Goal: Task Accomplishment & Management: Use online tool/utility

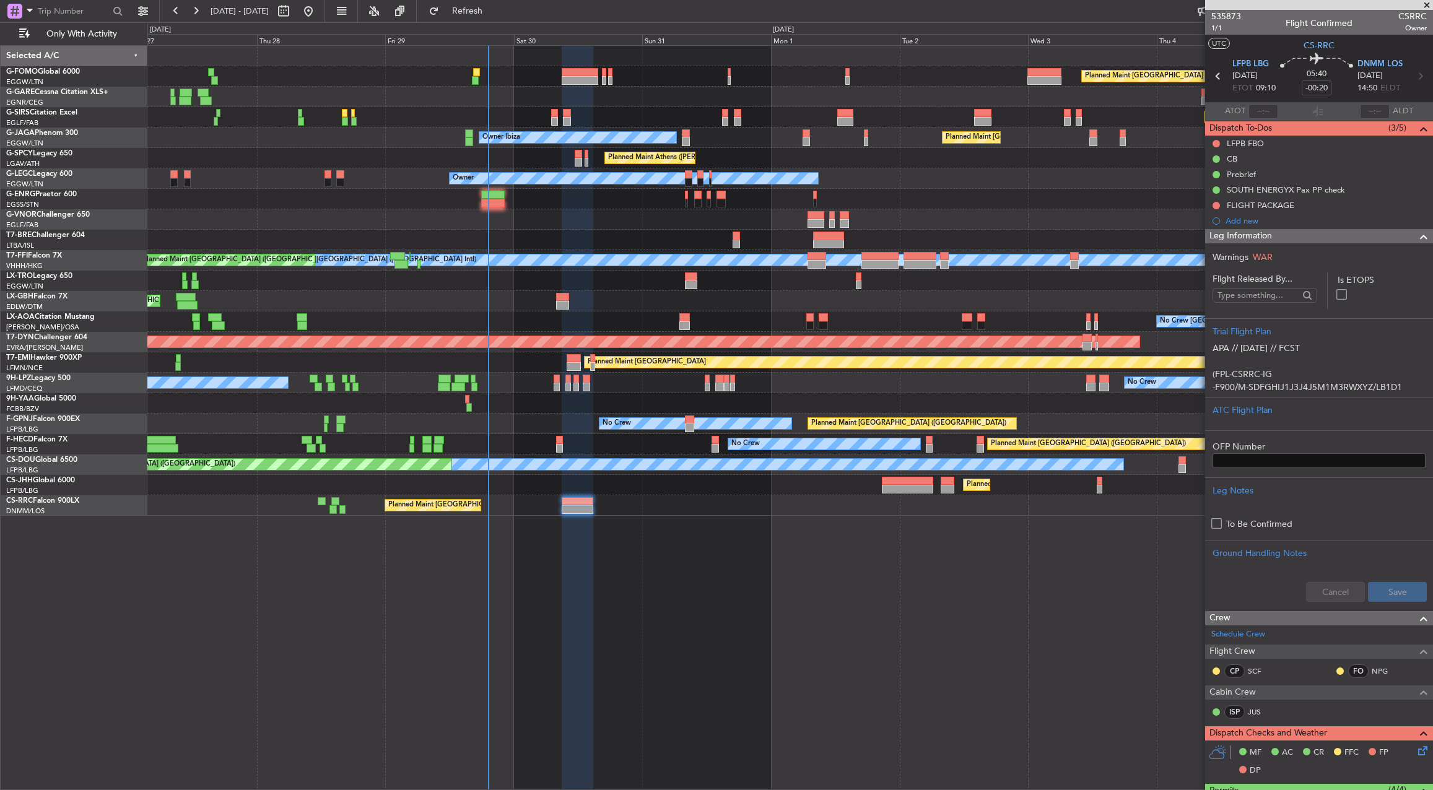
scroll to position [372, 0]
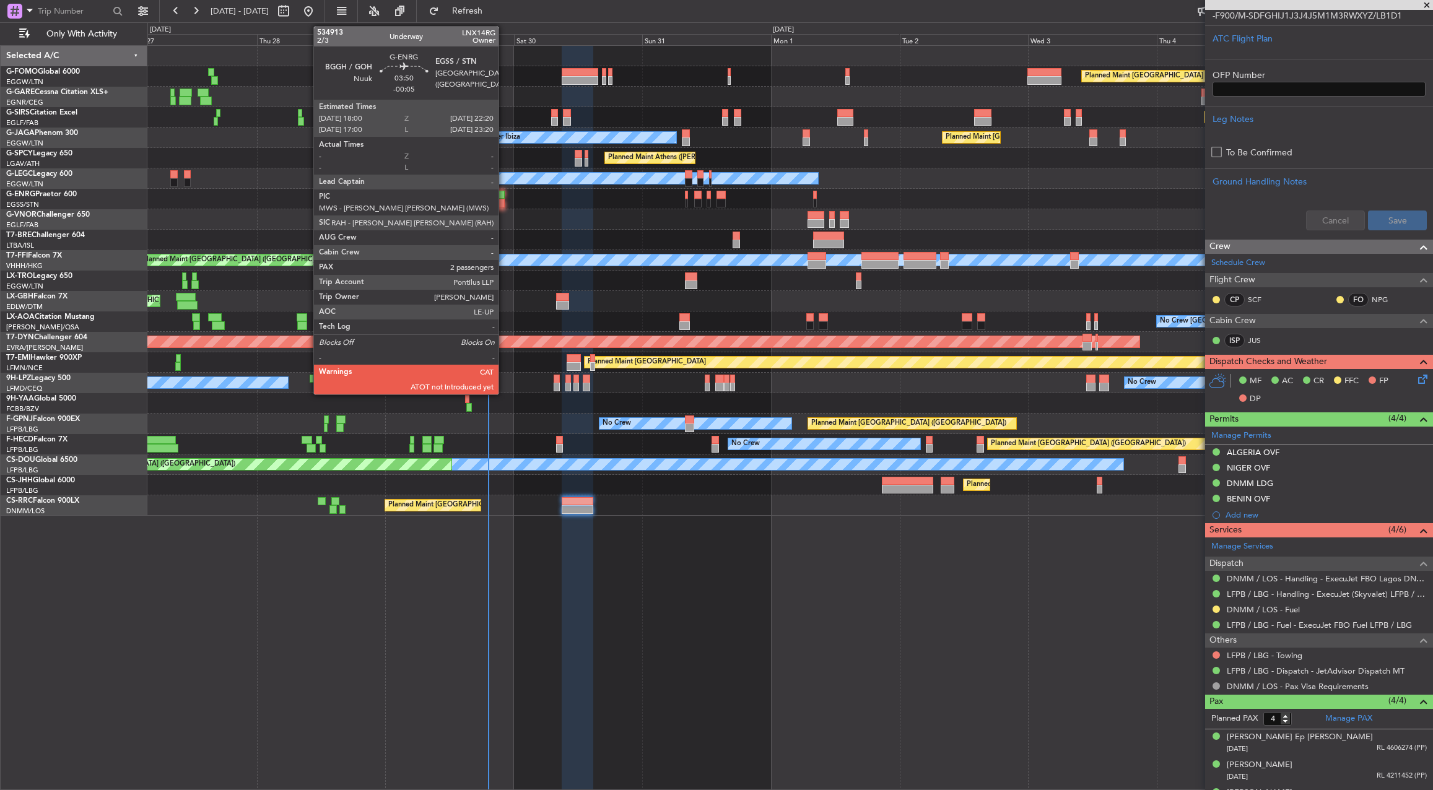
click at [504, 197] on div at bounding box center [493, 195] width 24 height 9
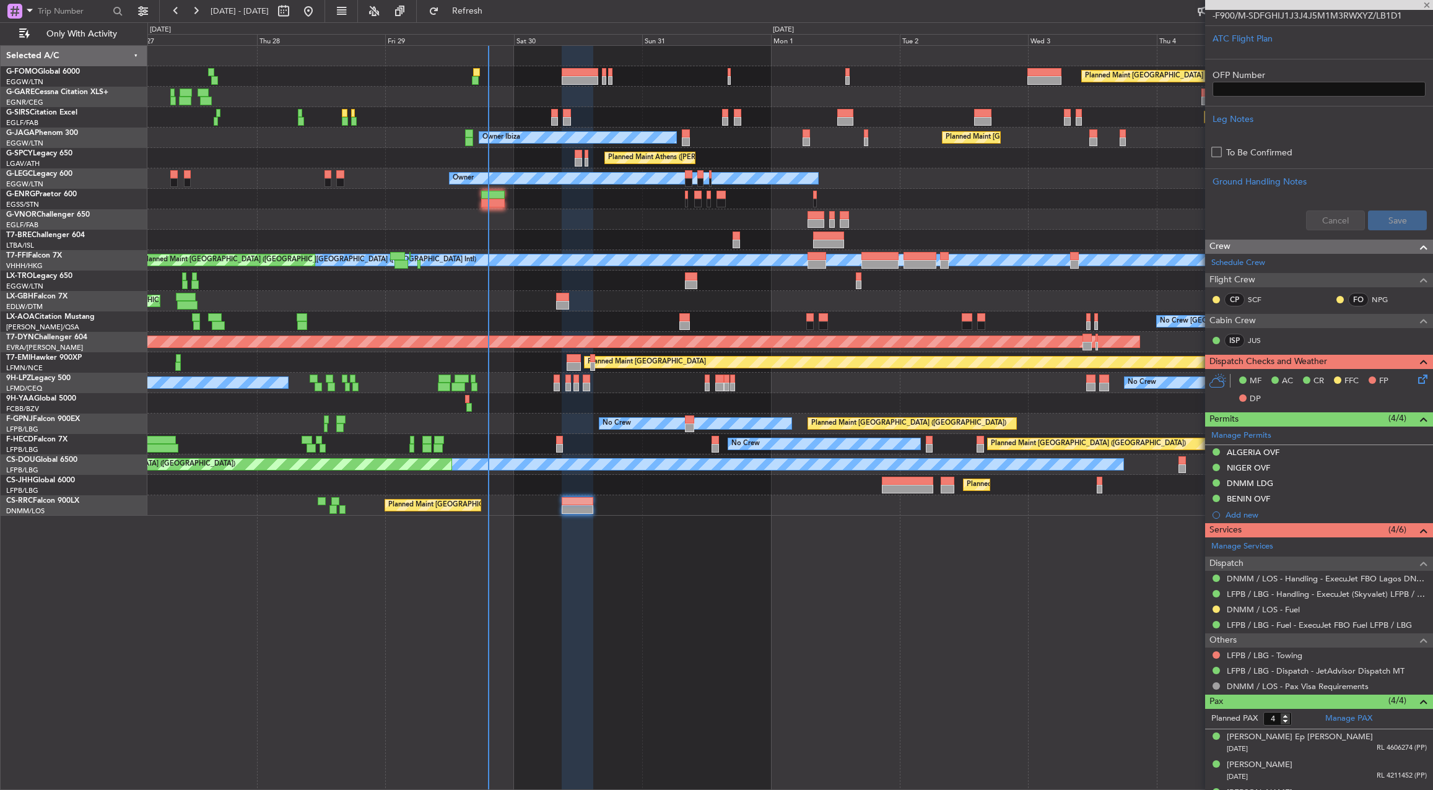
type input "-00:05"
type input "2"
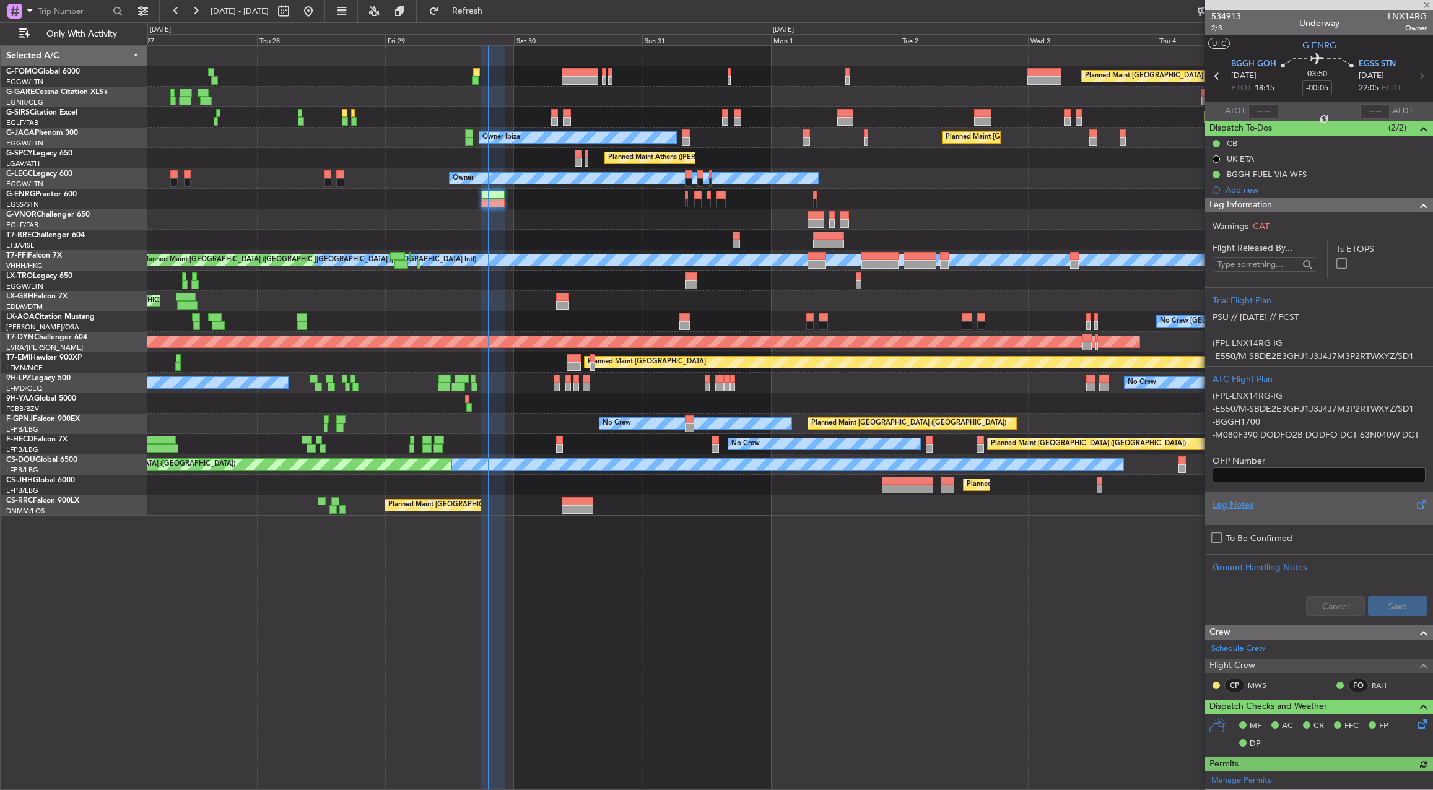
scroll to position [339, 0]
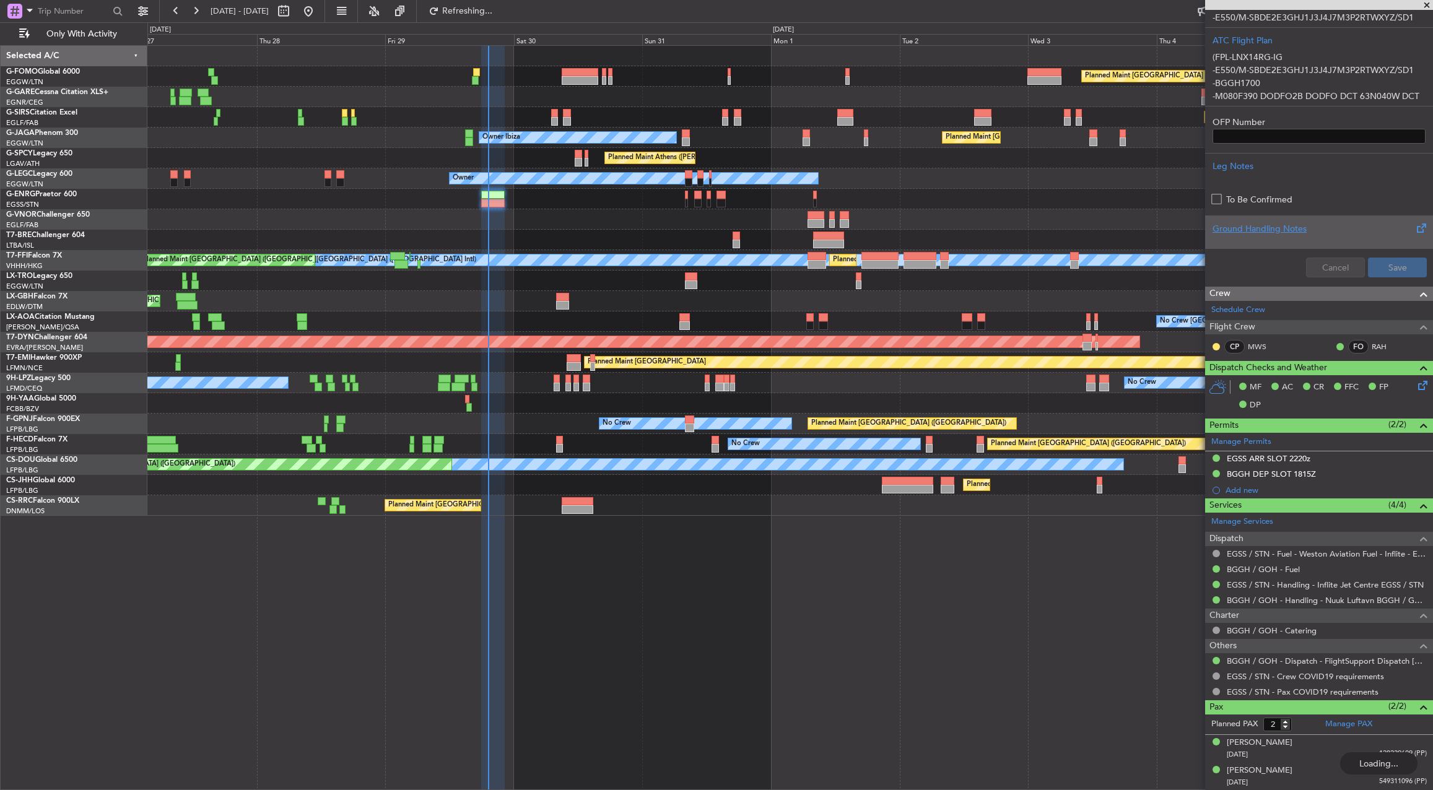
type input "19:13"
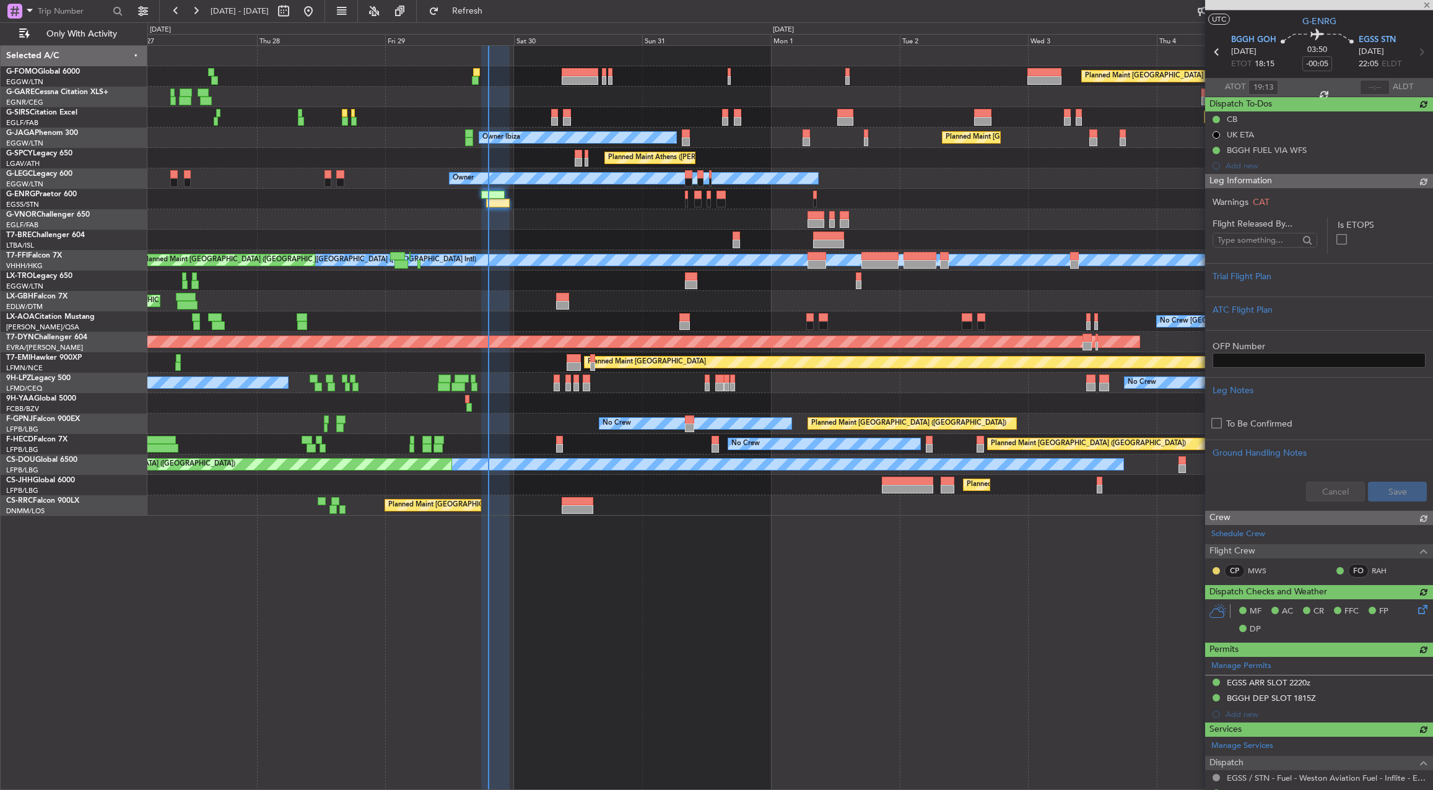
scroll to position [0, 0]
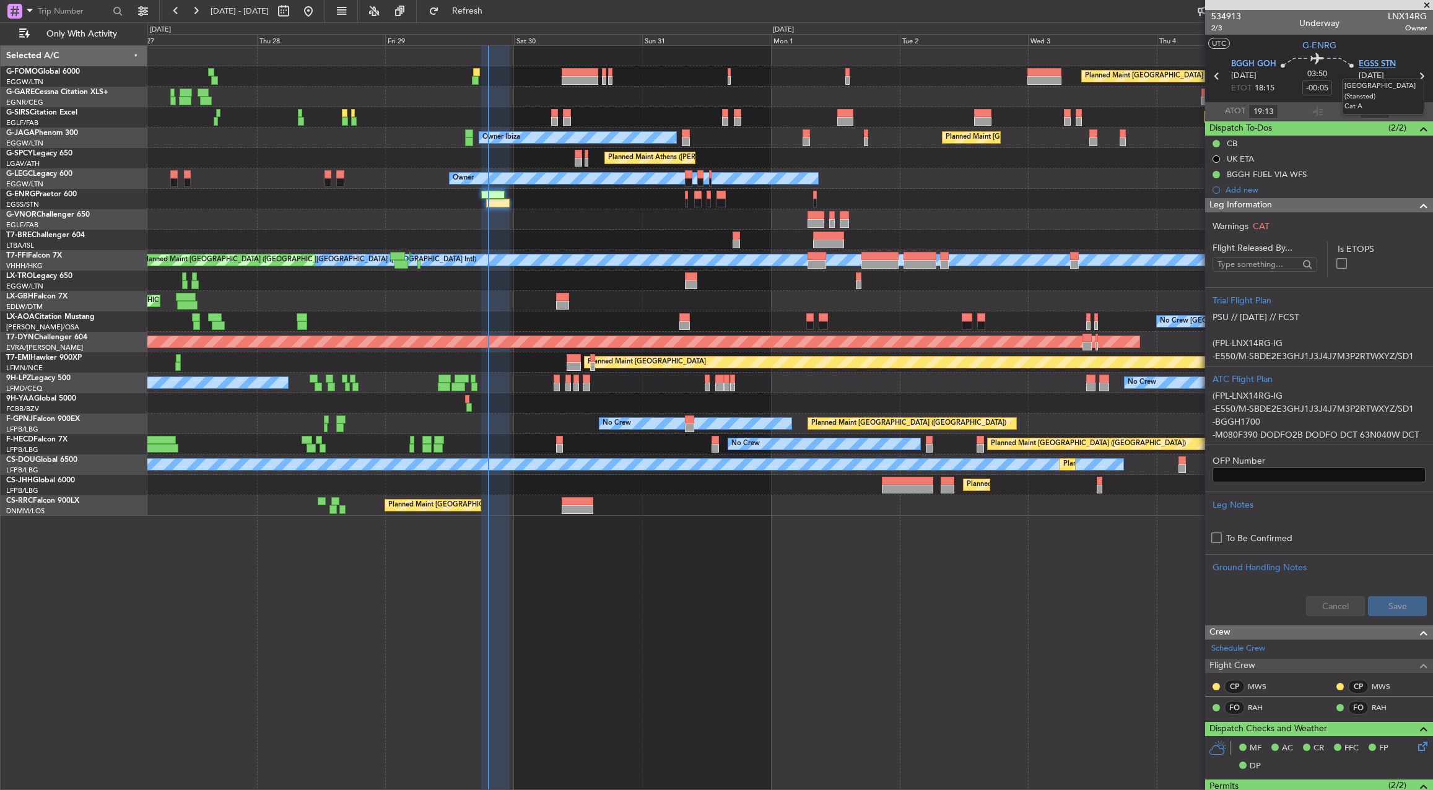
click at [1361, 68] on span "EGSS STN" at bounding box center [1377, 64] width 37 height 12
click at [1045, 248] on div "Planned Maint Warsaw ([GEOGRAPHIC_DATA])" at bounding box center [789, 240] width 1285 height 20
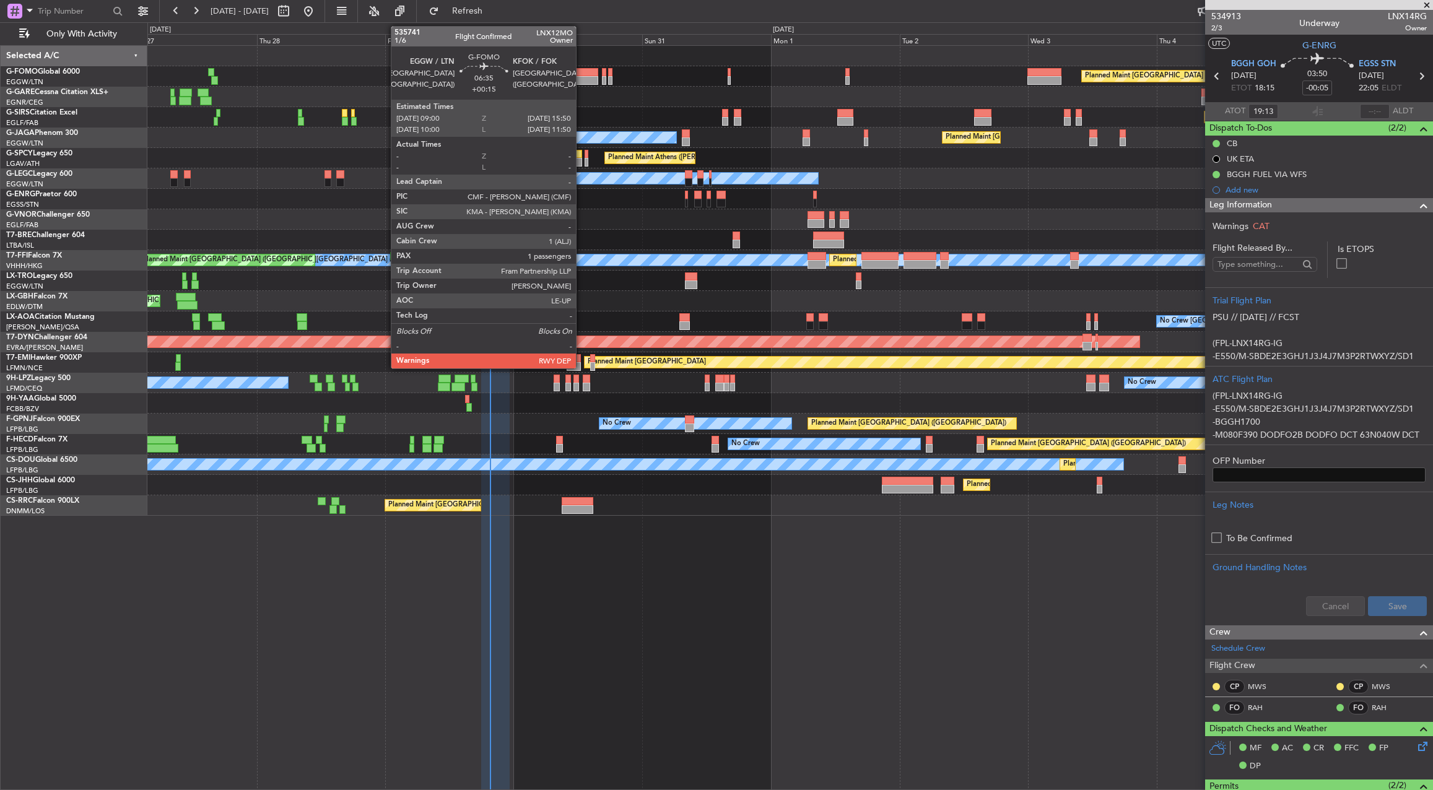
click at [582, 69] on div at bounding box center [580, 72] width 37 height 9
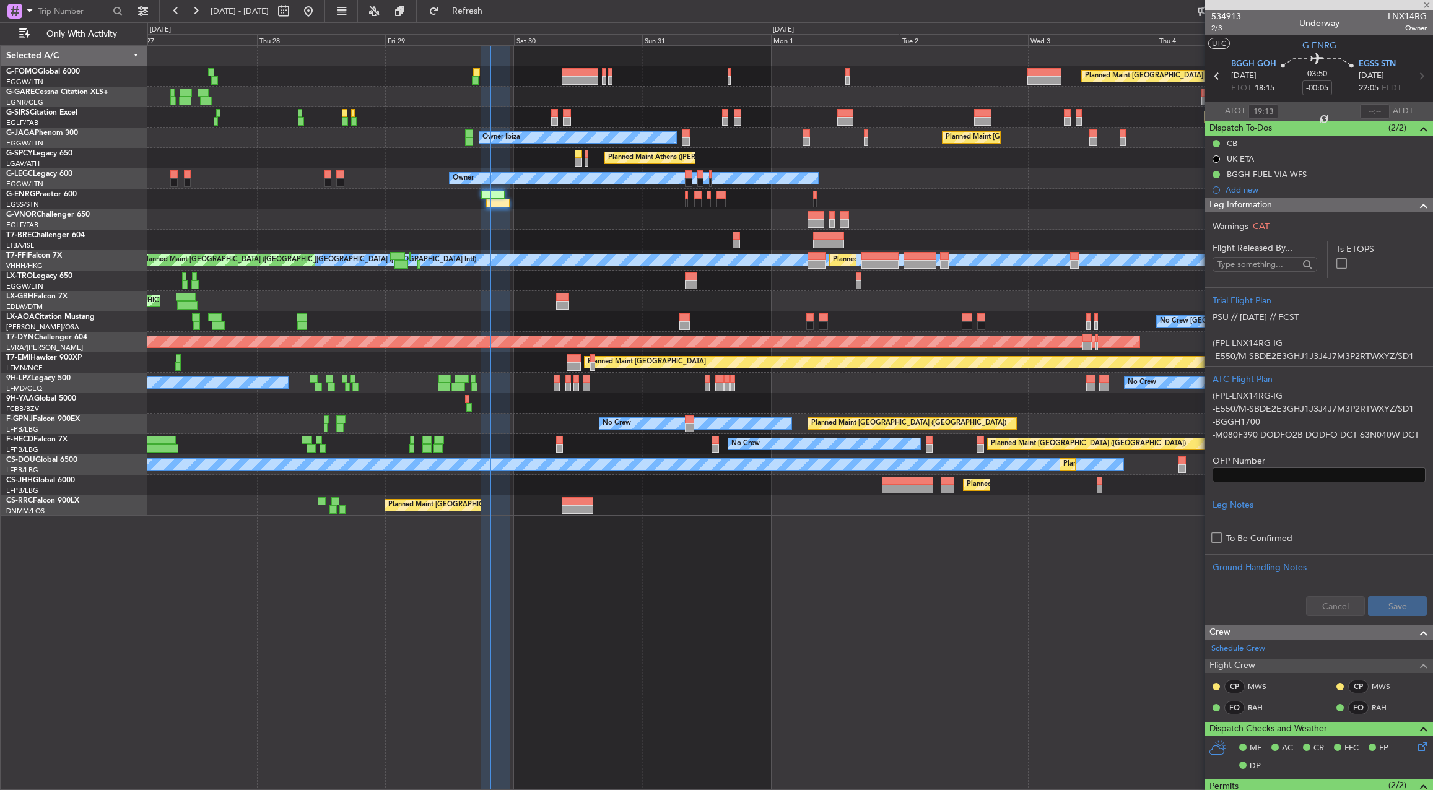
type input "+00:15"
type input "1"
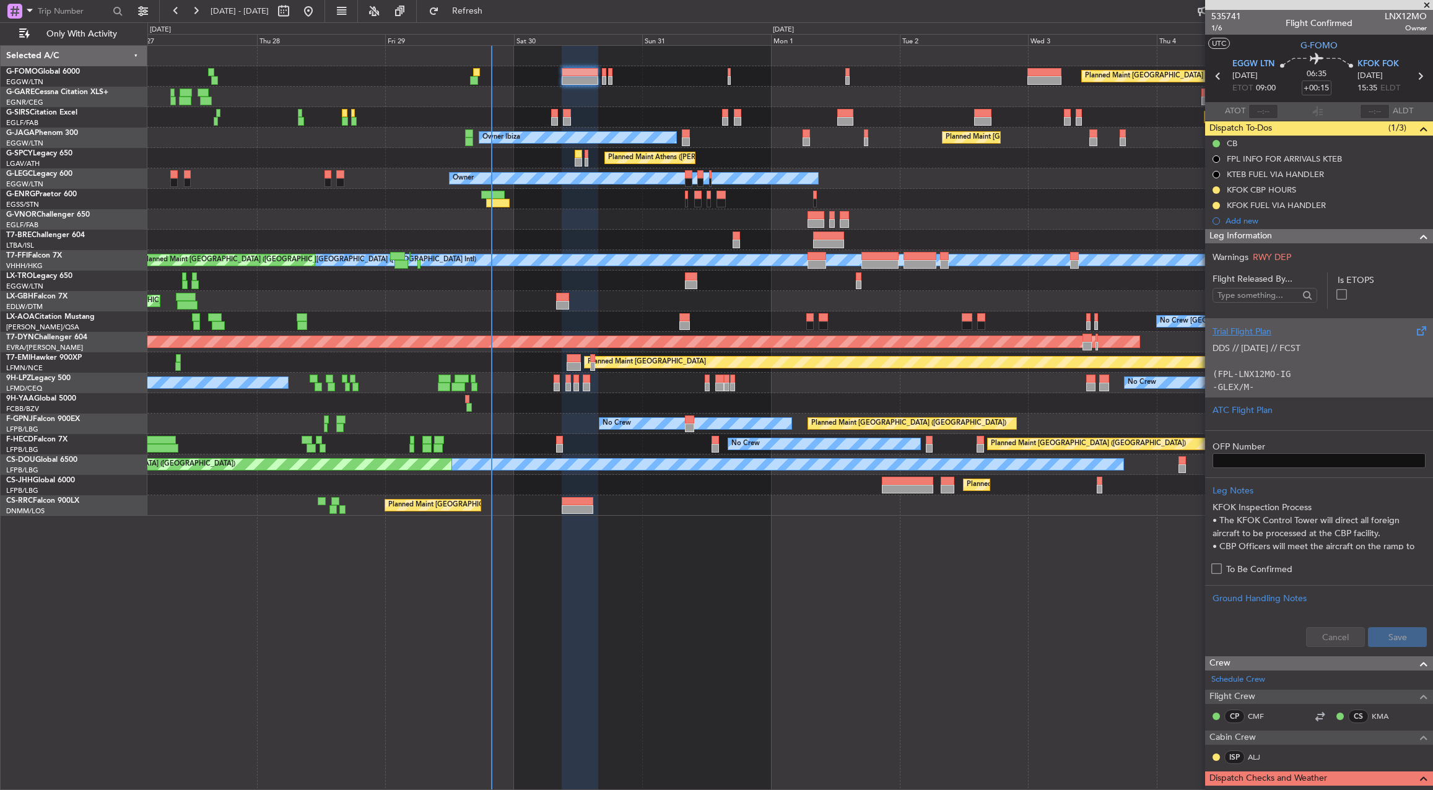
click at [1072, 216] on div at bounding box center [789, 219] width 1285 height 20
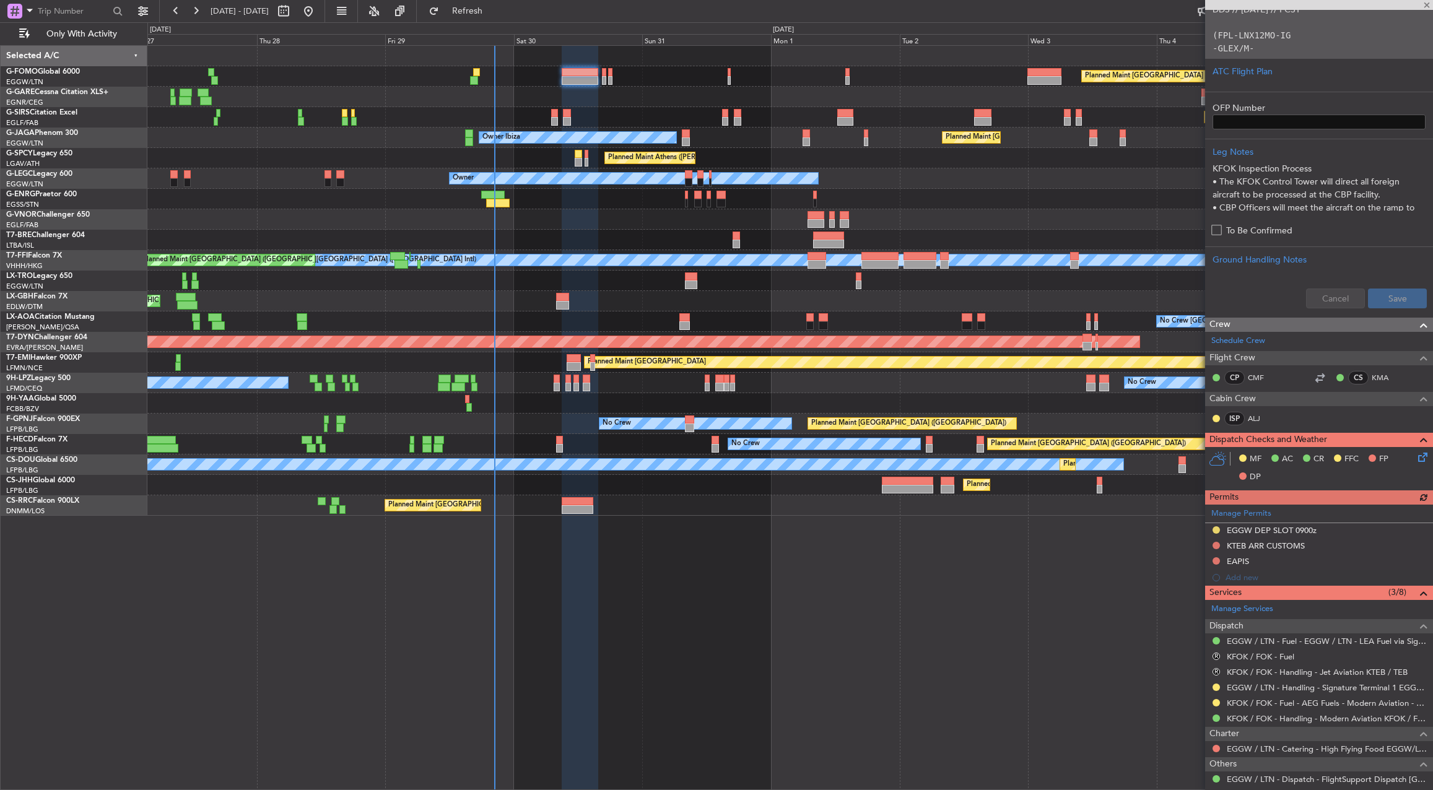
scroll to position [372, 0]
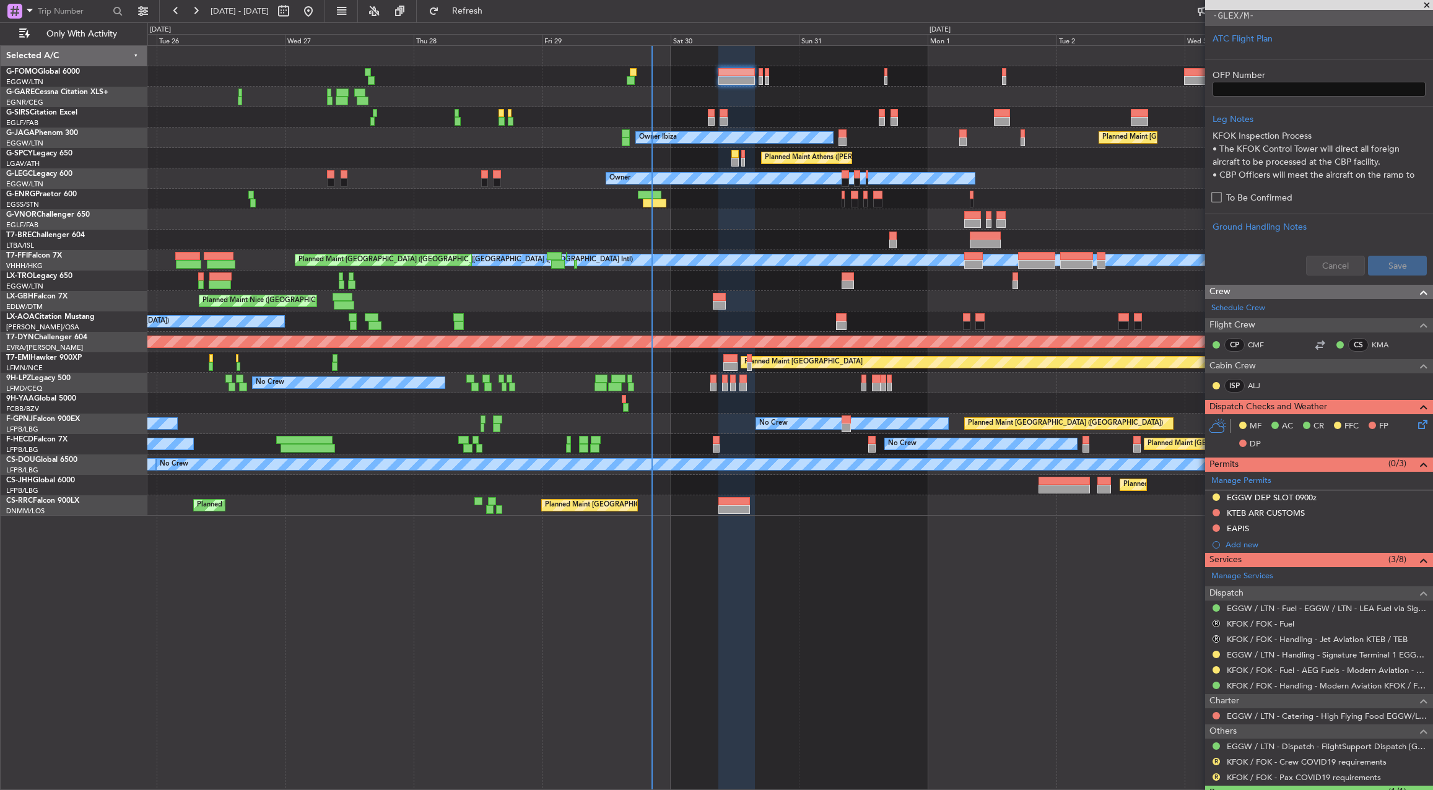
click at [863, 307] on div "Planned Maint Nice ([GEOGRAPHIC_DATA])" at bounding box center [789, 301] width 1285 height 20
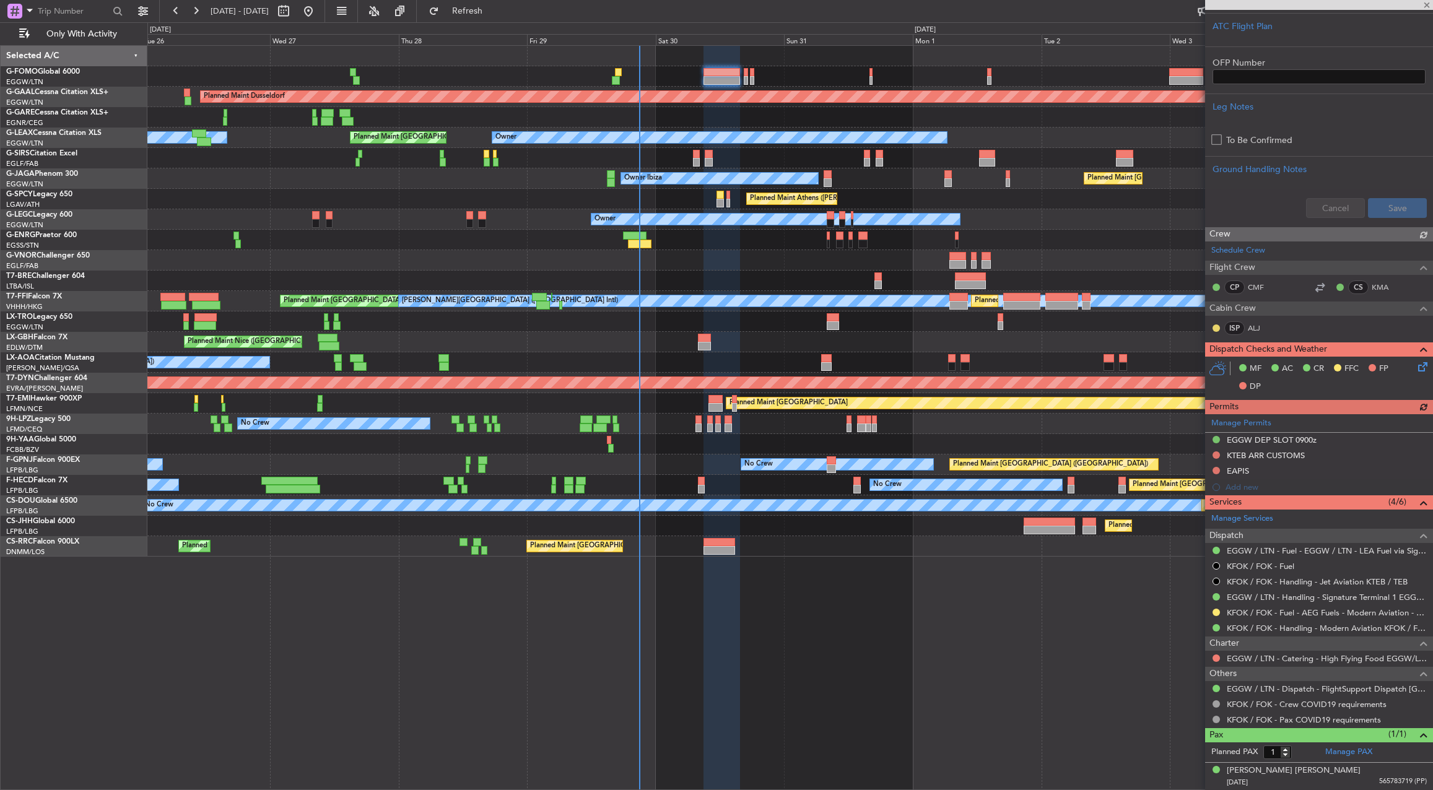
scroll to position [372, 0]
